Goal: Information Seeking & Learning: Learn about a topic

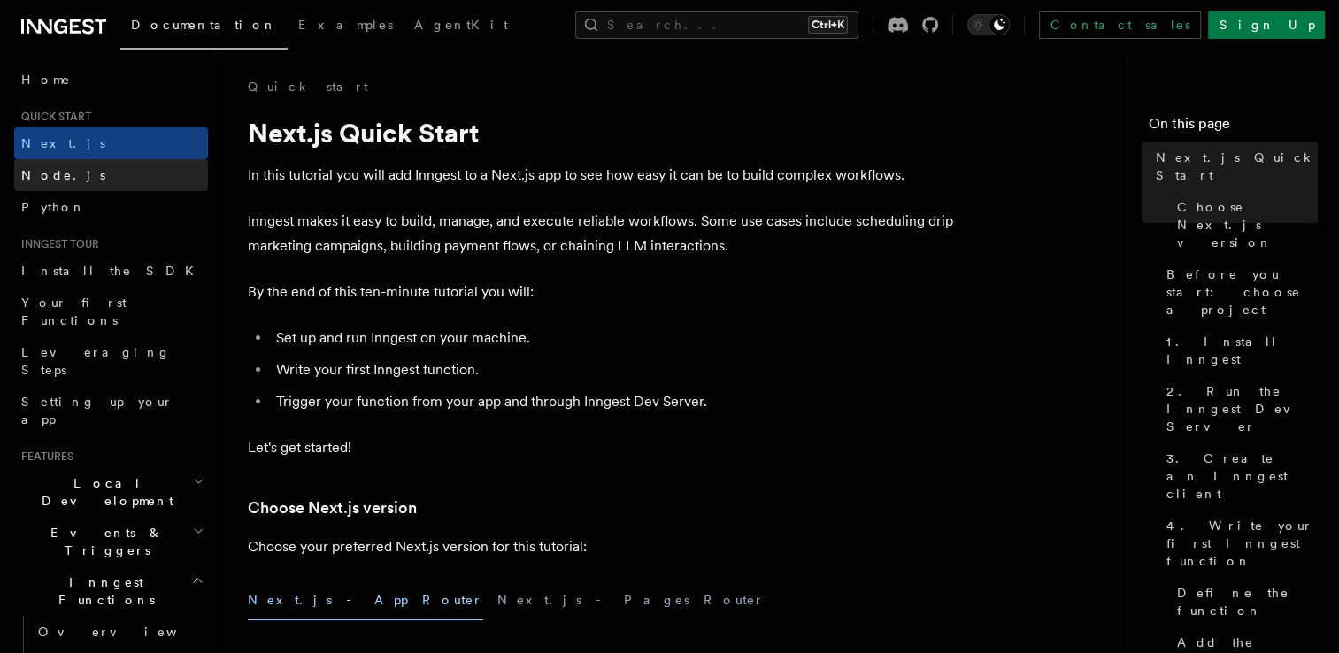
click at [138, 163] on link "Node.js" at bounding box center [111, 175] width 194 height 32
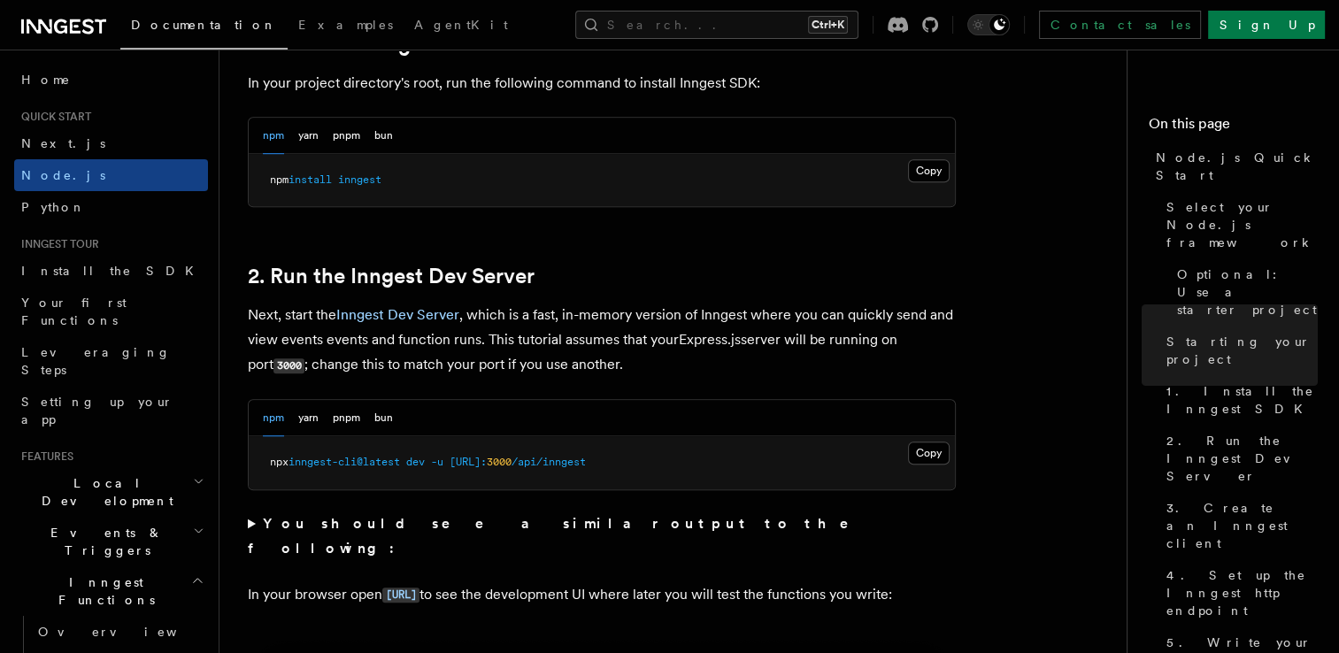
scroll to position [1185, 0]
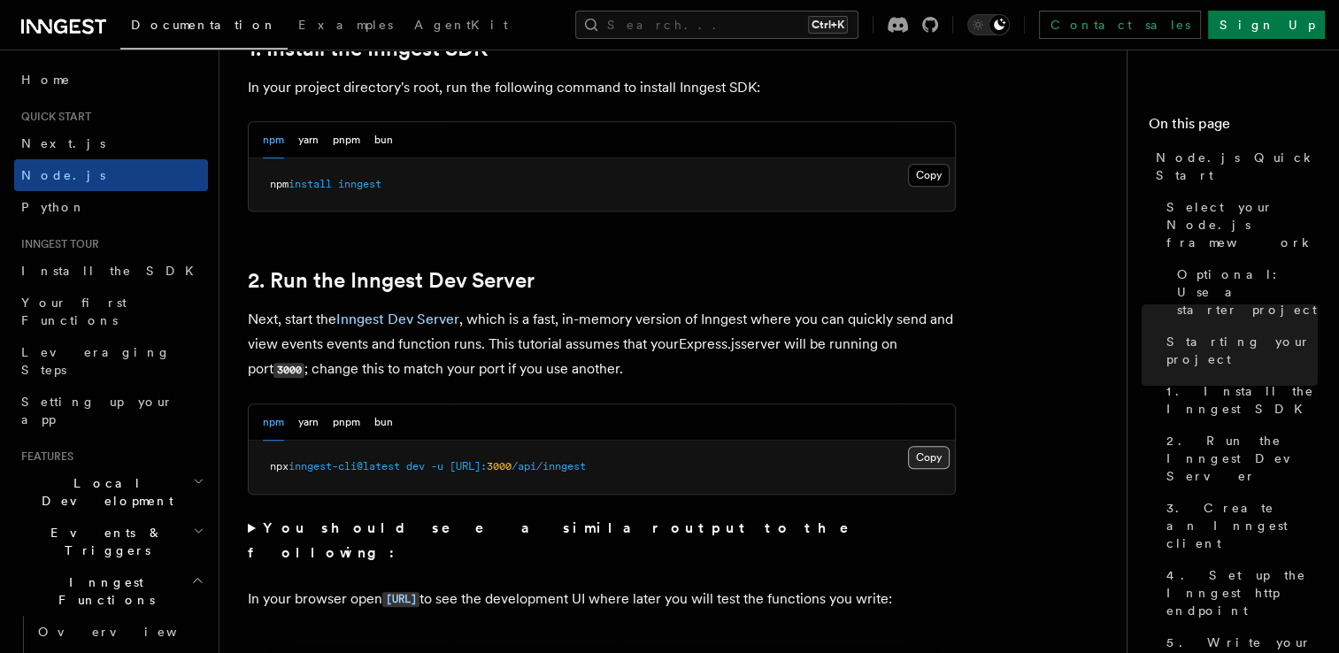
click at [924, 465] on button "Copy Copied" at bounding box center [929, 457] width 42 height 23
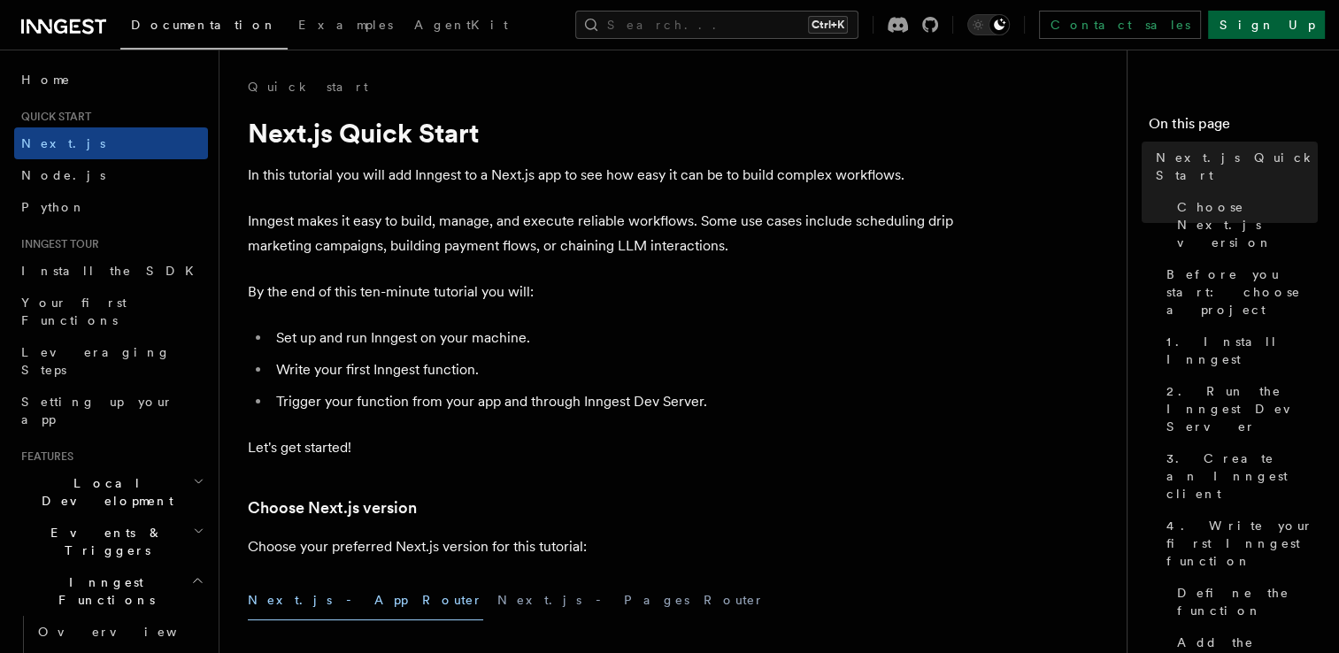
click at [1281, 26] on link "Sign Up" at bounding box center [1266, 25] width 117 height 28
click at [55, 173] on span "Node.js" at bounding box center [63, 175] width 84 height 14
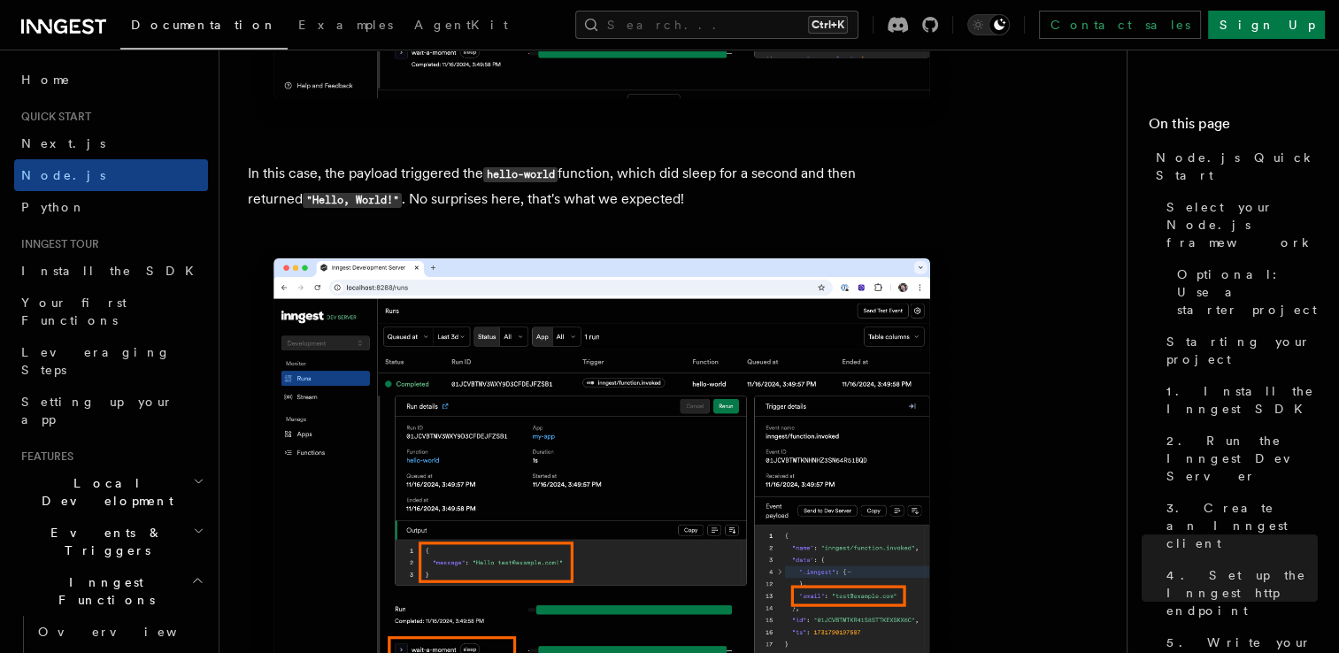
scroll to position [7319, 0]
